Goal: Task Accomplishment & Management: Complete application form

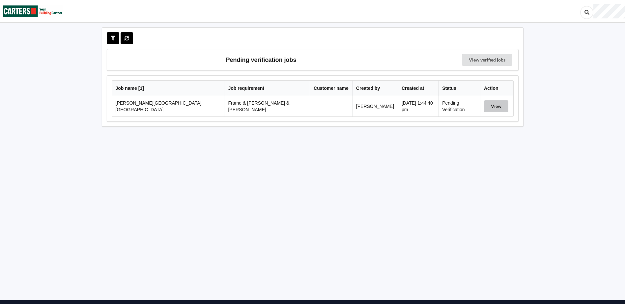
click at [495, 103] on button "View" at bounding box center [496, 106] width 24 height 12
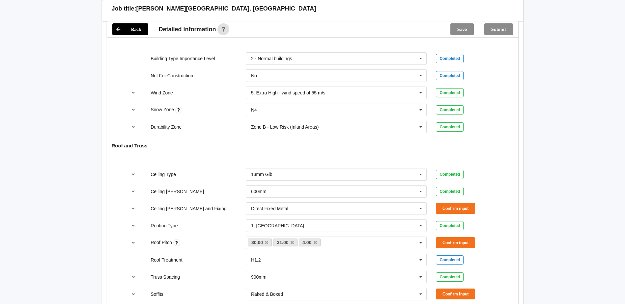
scroll to position [329, 0]
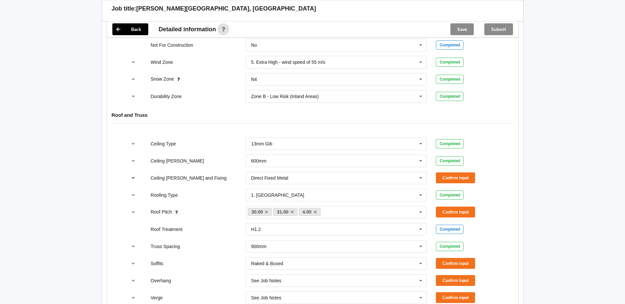
click at [135, 176] on icon "reference-toggle" at bounding box center [133, 178] width 6 height 4
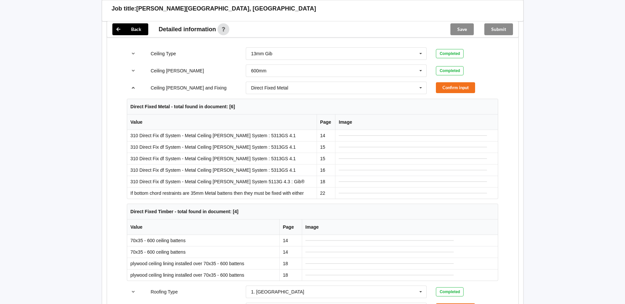
scroll to position [428, 0]
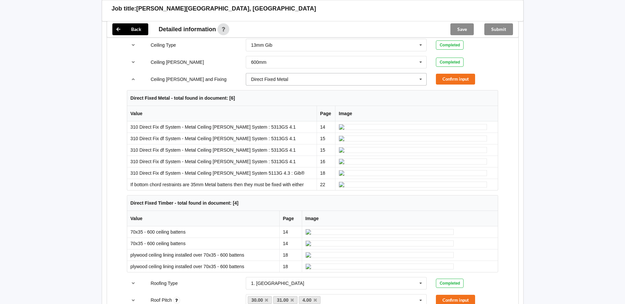
click at [422, 73] on icon at bounding box center [421, 79] width 10 height 12
click at [457, 74] on button "Confirm input" at bounding box center [455, 79] width 39 height 11
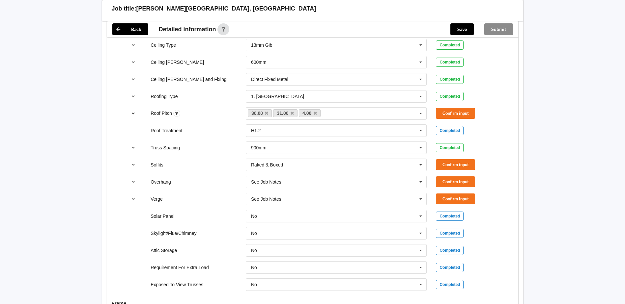
click at [130, 108] on button "reference-toggle" at bounding box center [133, 114] width 13 height 12
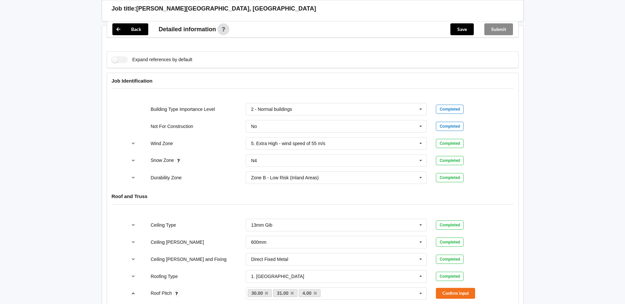
scroll to position [329, 0]
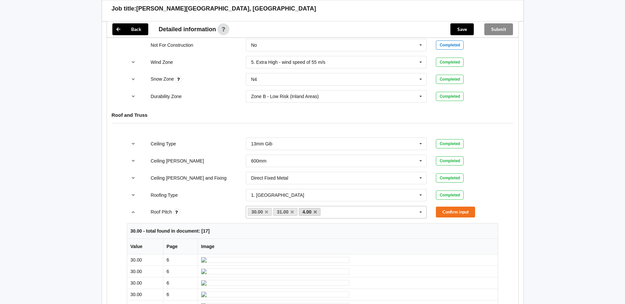
click at [317, 208] on link "4.00" at bounding box center [310, 212] width 22 height 8
click at [293, 210] on icon at bounding box center [291, 212] width 3 height 4
click at [290, 210] on icon at bounding box center [289, 212] width 3 height 4
click at [435, 207] on div "Confirm input" at bounding box center [466, 212] width 71 height 11
click at [440, 208] on button "Confirm input" at bounding box center [455, 212] width 39 height 11
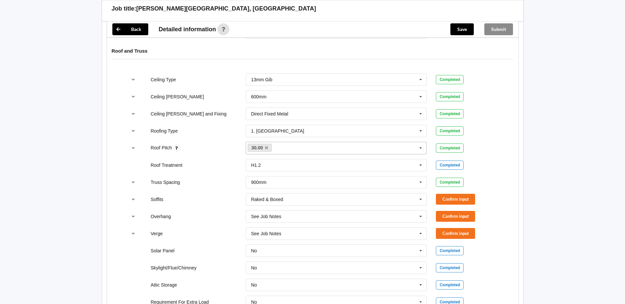
scroll to position [395, 0]
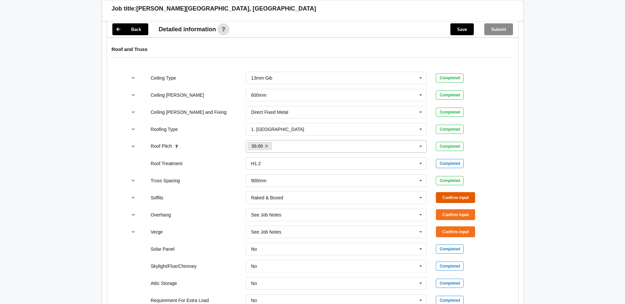
click at [442, 192] on button "Confirm input" at bounding box center [455, 197] width 39 height 11
drag, startPoint x: 445, startPoint y: 209, endPoint x: 445, endPoint y: 227, distance: 17.5
click at [445, 210] on button "Confirm input" at bounding box center [455, 214] width 39 height 11
click at [445, 228] on button "Confirm input" at bounding box center [455, 232] width 39 height 11
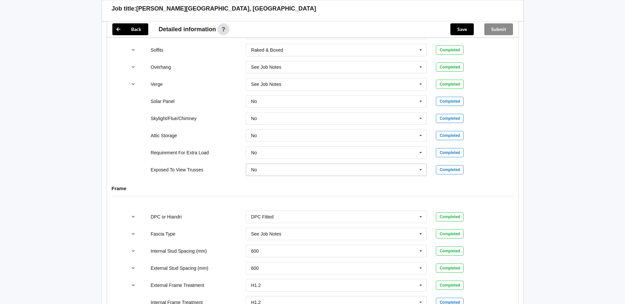
scroll to position [542, 0]
click at [418, 114] on icon at bounding box center [421, 120] width 10 height 12
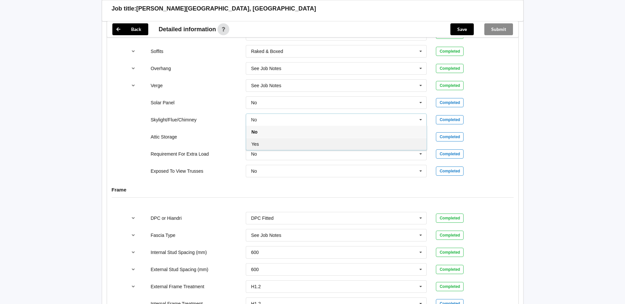
click at [284, 138] on div "Yes" at bounding box center [336, 144] width 180 height 12
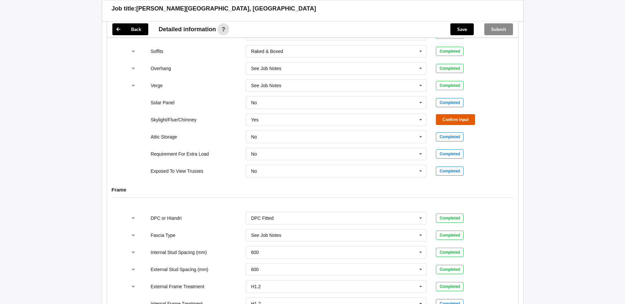
click at [448, 114] on button "Confirm input" at bounding box center [455, 119] width 39 height 11
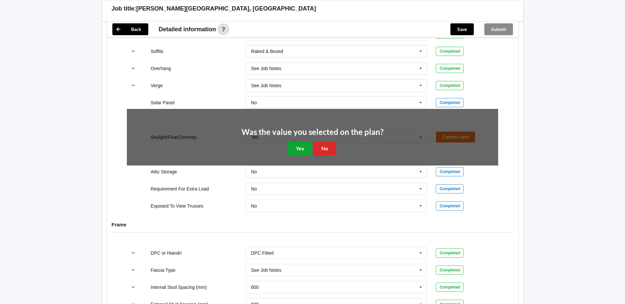
click at [302, 142] on button "Yes" at bounding box center [300, 149] width 24 height 14
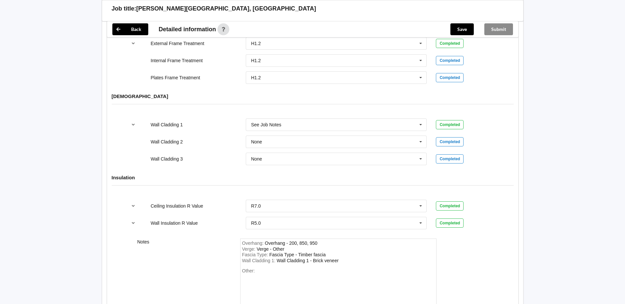
scroll to position [838, 0]
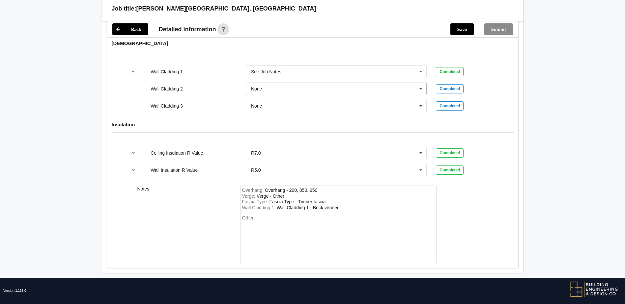
click at [424, 85] on icon at bounding box center [421, 89] width 10 height 12
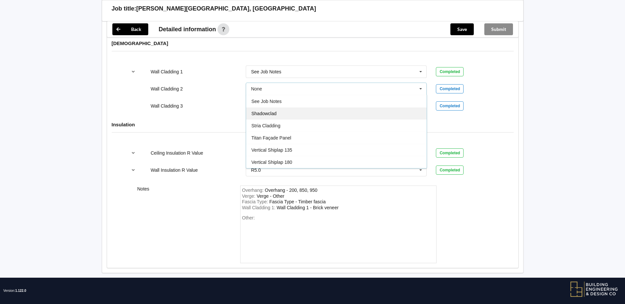
click at [290, 107] on div "Shadowclad" at bounding box center [336, 113] width 180 height 12
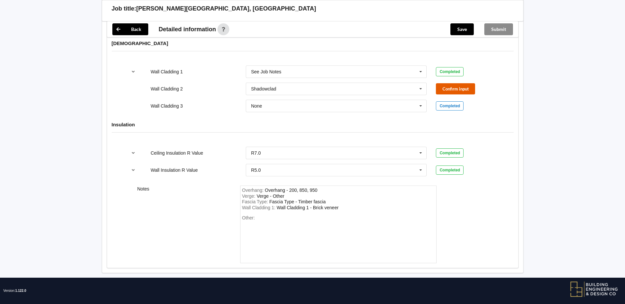
click at [456, 83] on button "Confirm input" at bounding box center [455, 88] width 39 height 11
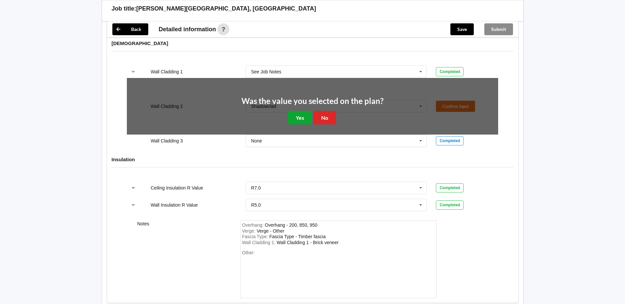
click at [301, 112] on button "Yes" at bounding box center [300, 118] width 24 height 14
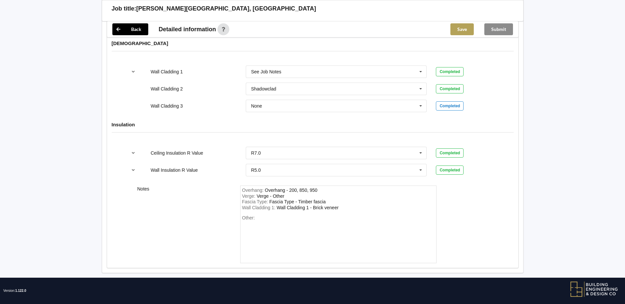
click at [469, 31] on button "Save" at bounding box center [461, 29] width 23 height 12
click at [502, 30] on button "Submit" at bounding box center [498, 29] width 29 height 12
